Goal: Find specific page/section: Find specific page/section

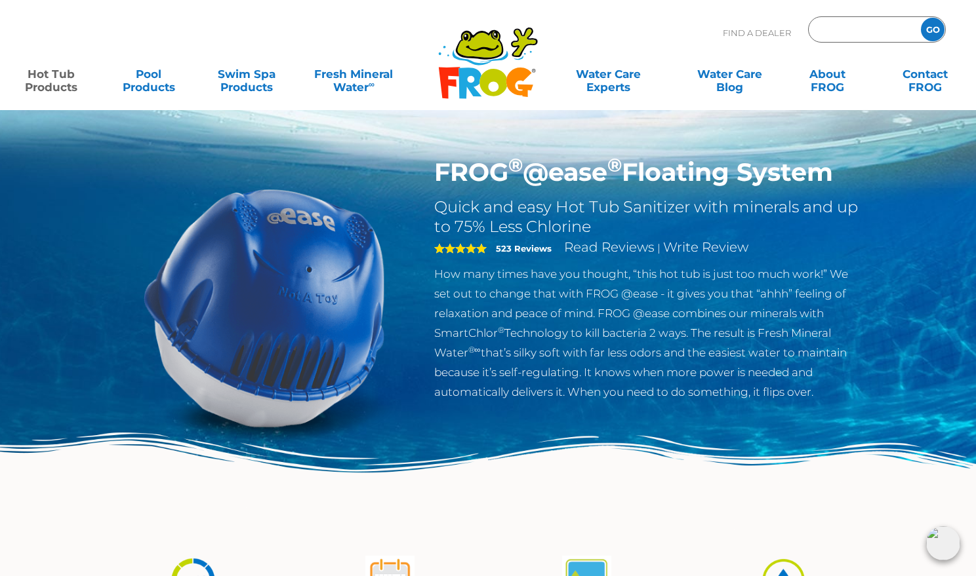
click at [869, 31] on input "Zip Code Form" at bounding box center [862, 29] width 89 height 19
type input "80241"
click at [936, 30] on input "GO" at bounding box center [933, 30] width 24 height 24
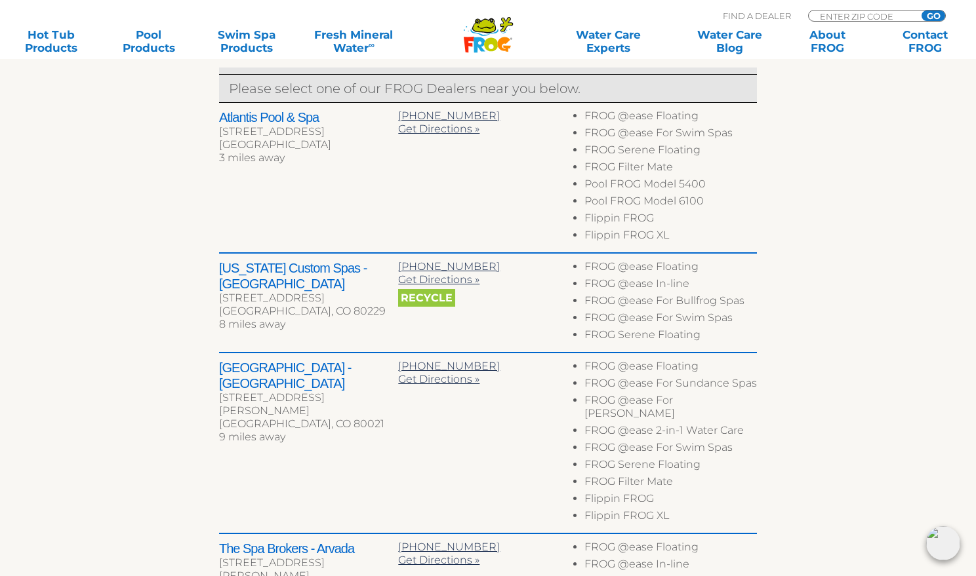
scroll to position [525, 0]
